Goal: Information Seeking & Learning: Obtain resource

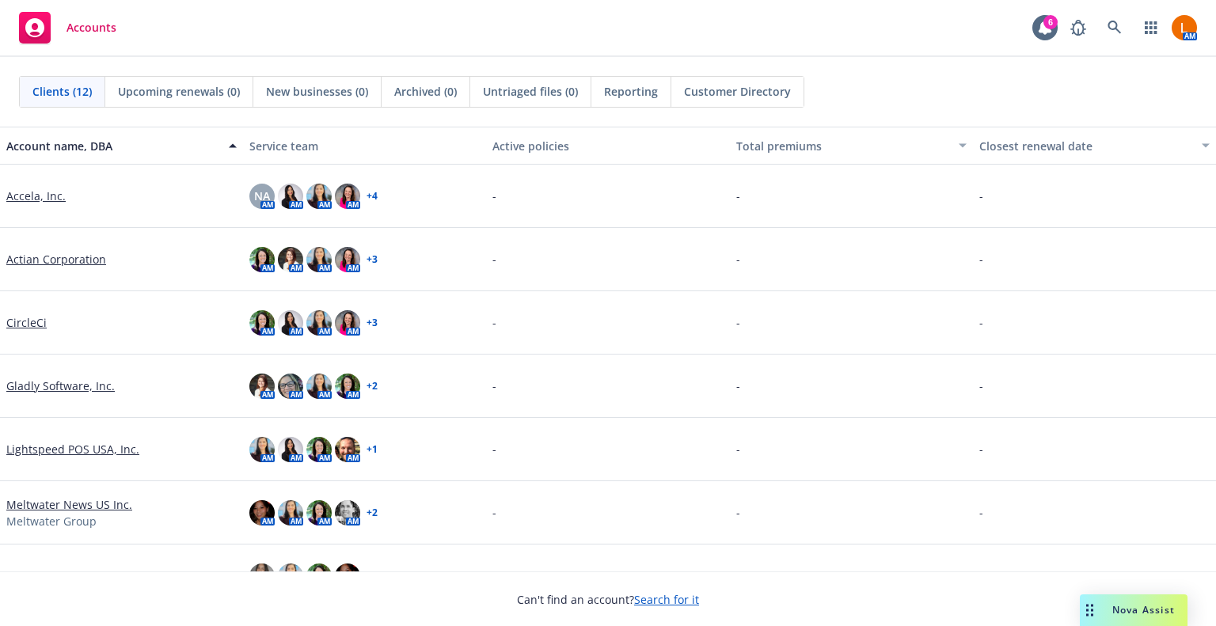
click at [21, 194] on link "Accela, Inc." at bounding box center [35, 196] width 59 height 17
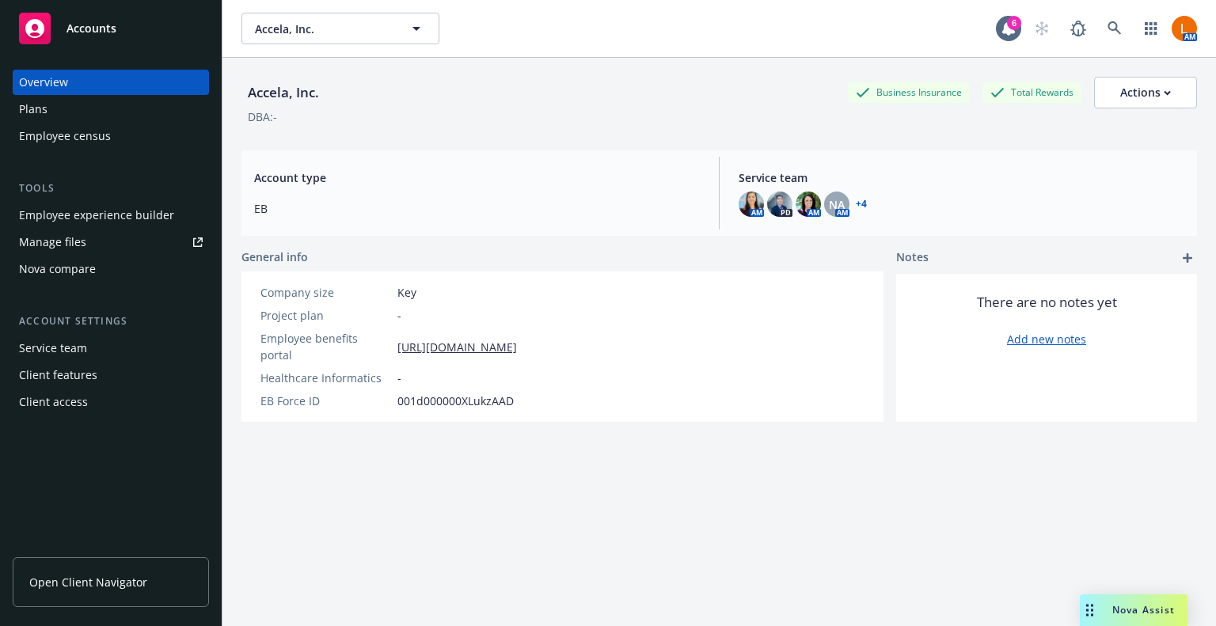
click at [89, 591] on link "Open Client Navigator" at bounding box center [111, 582] width 196 height 50
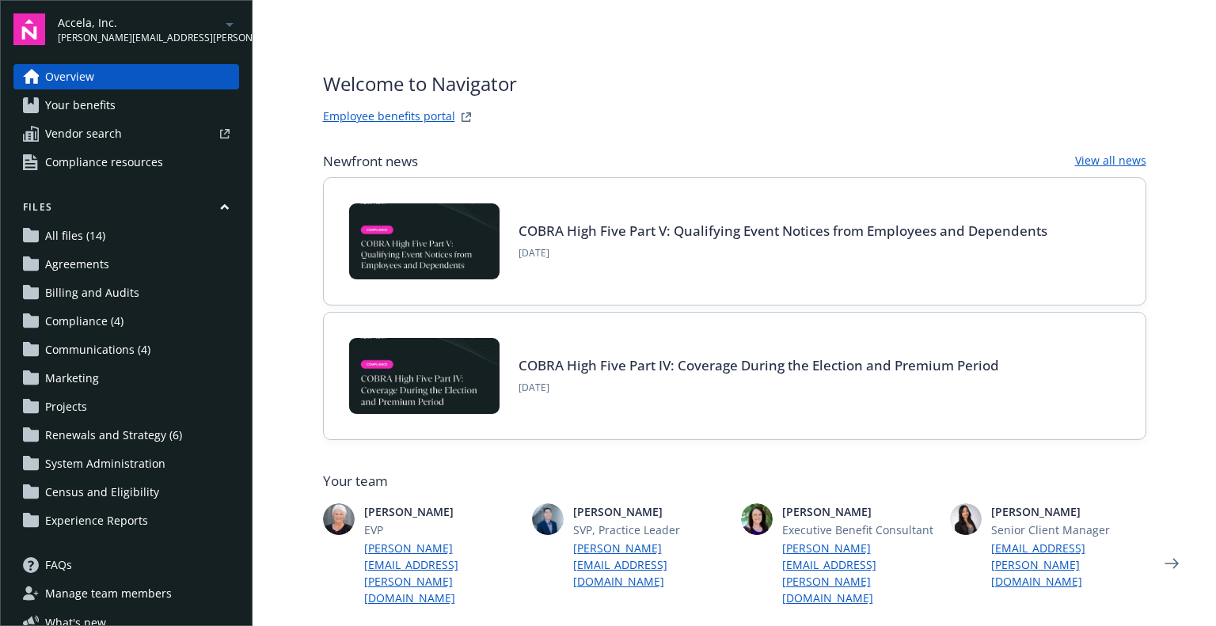
click at [84, 164] on span "Compliance resources" at bounding box center [104, 162] width 118 height 25
